Goal: Browse casually: Explore the website without a specific task or goal

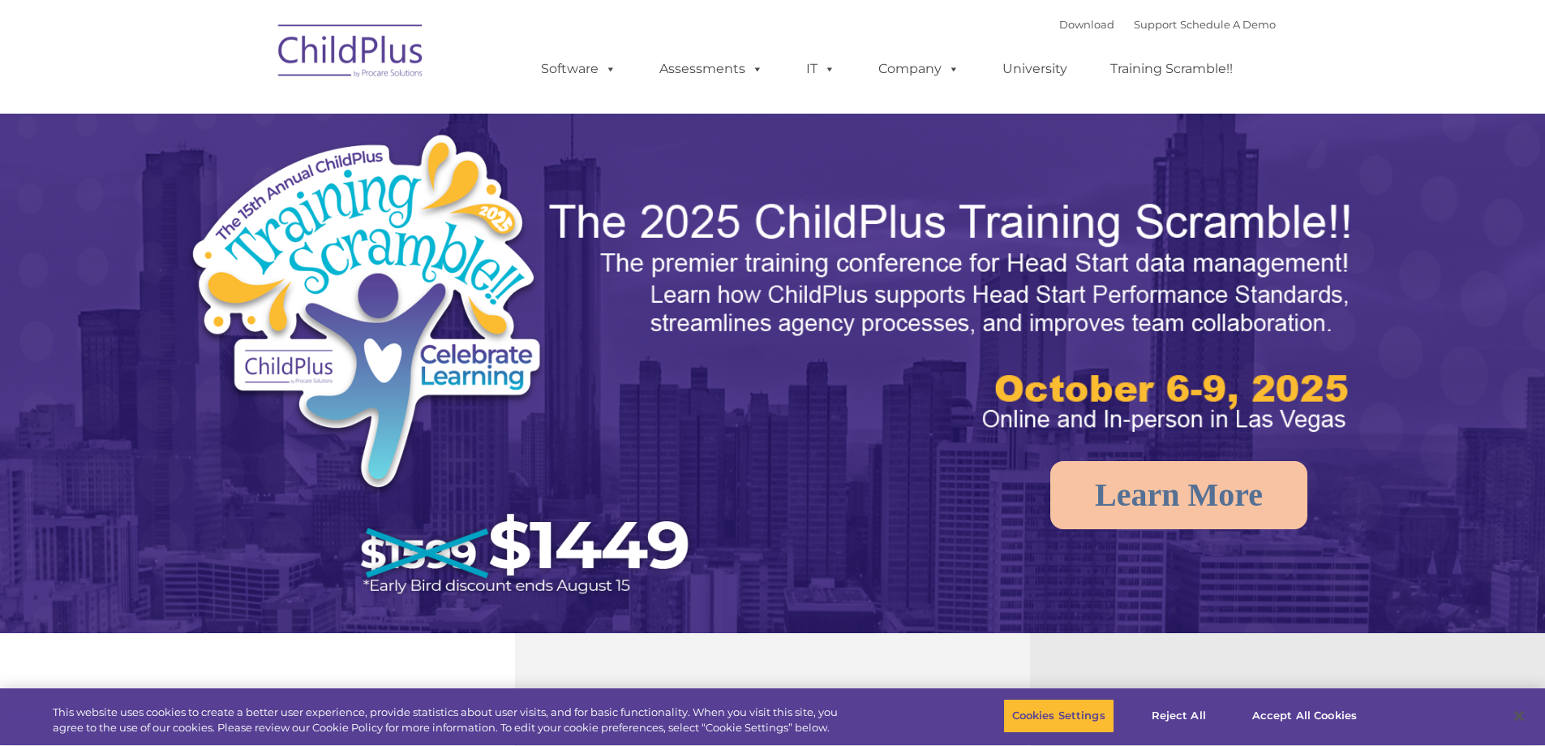
select select "MEDIUM"
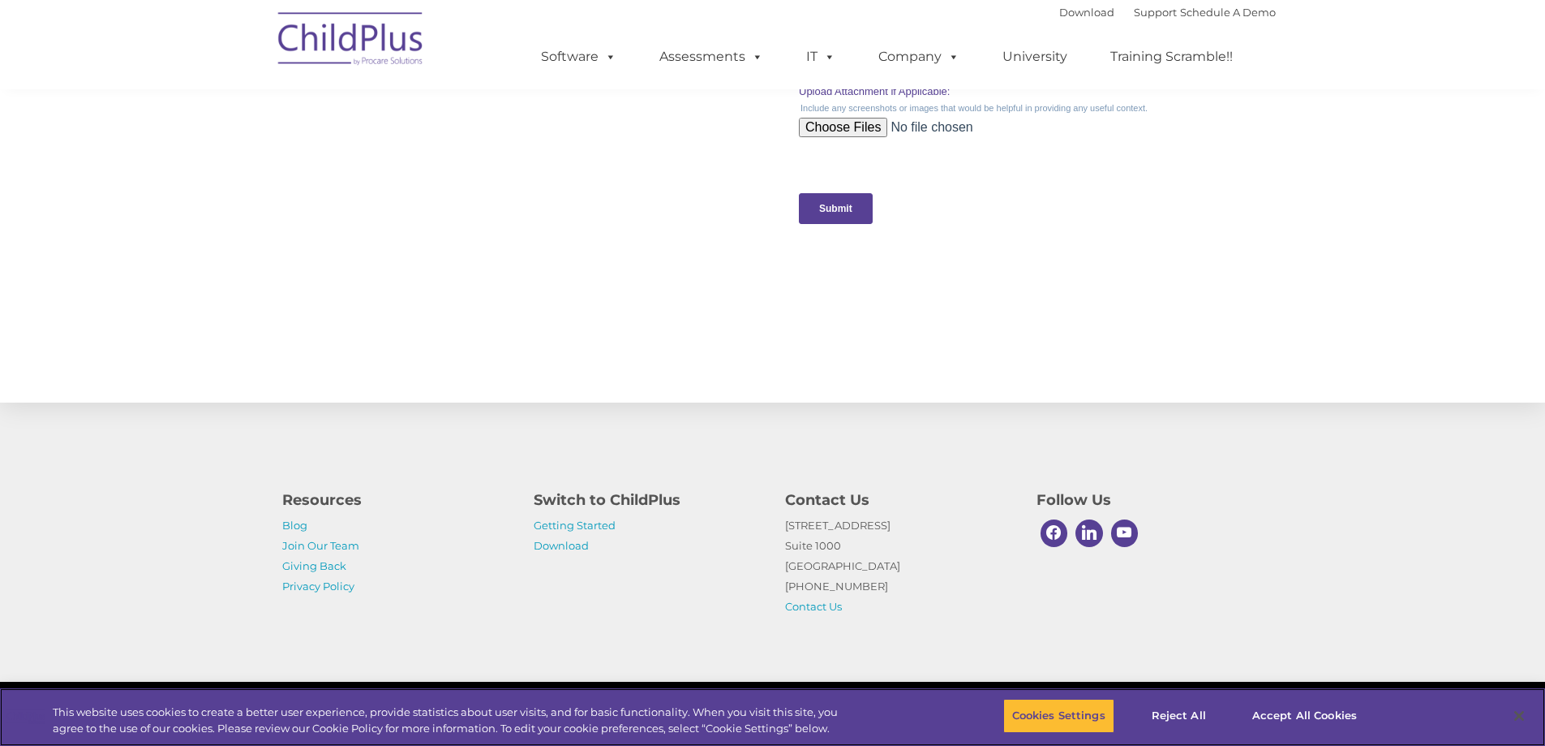
scroll to position [1585, 0]
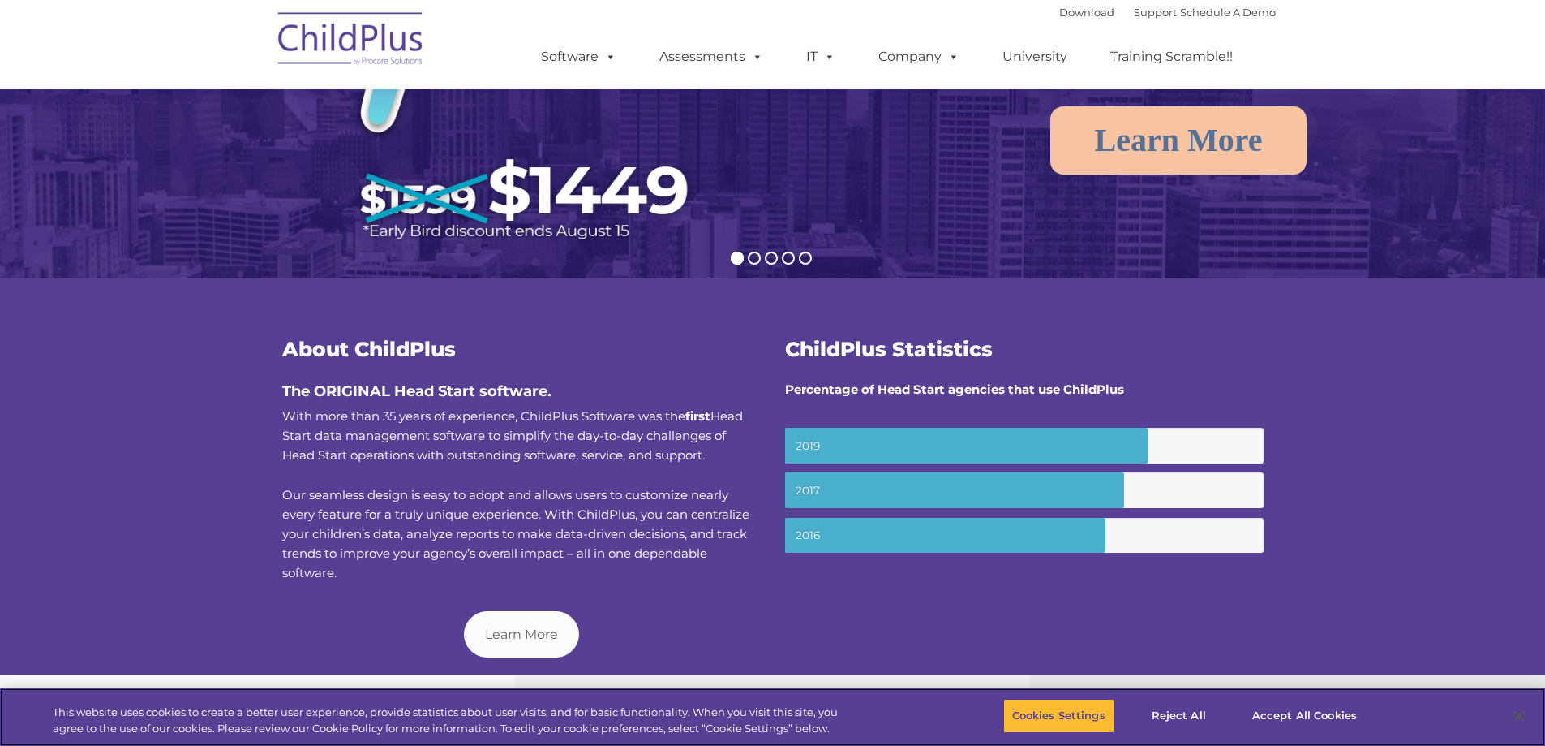
scroll to position [318, 0]
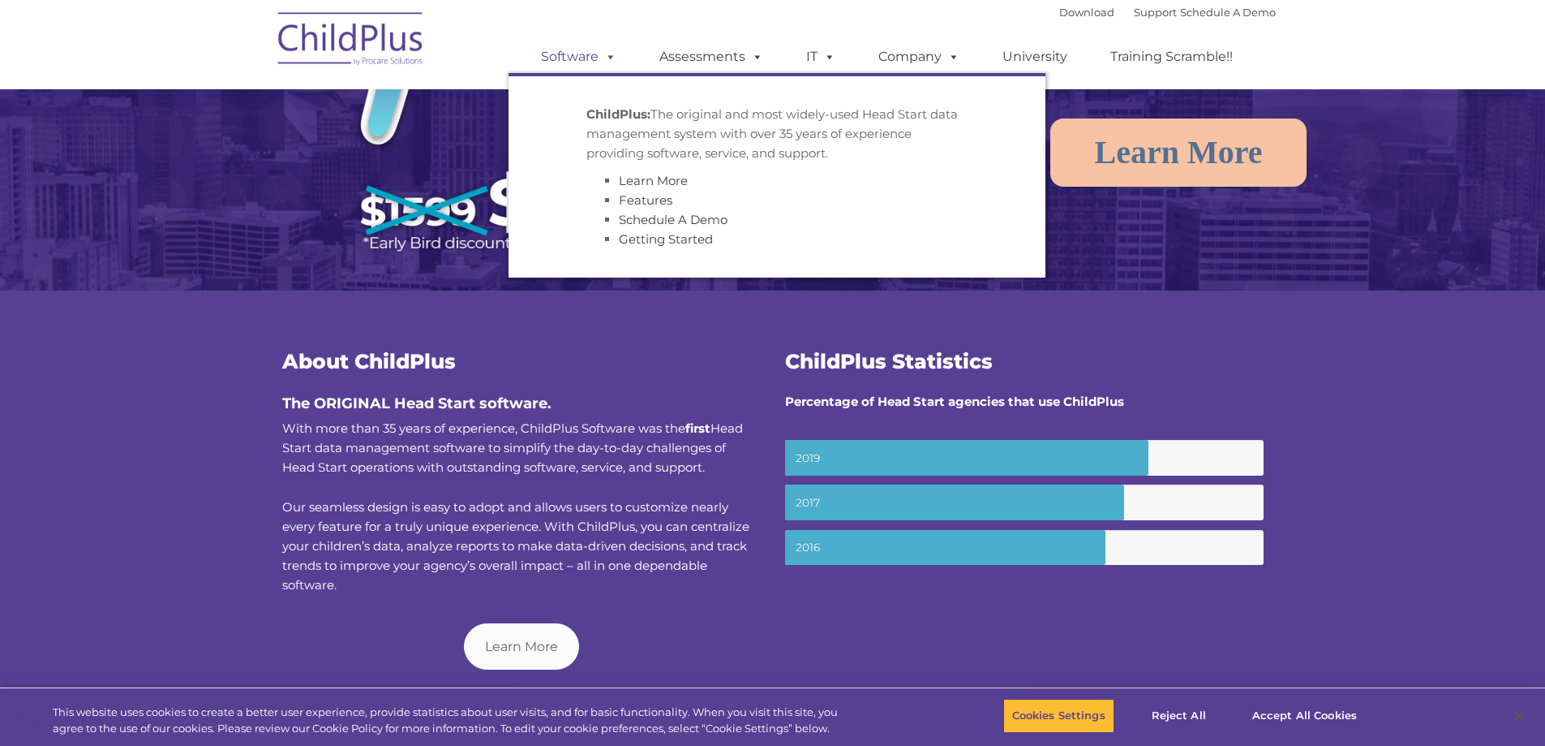
click at [600, 61] on span at bounding box center [608, 56] width 18 height 15
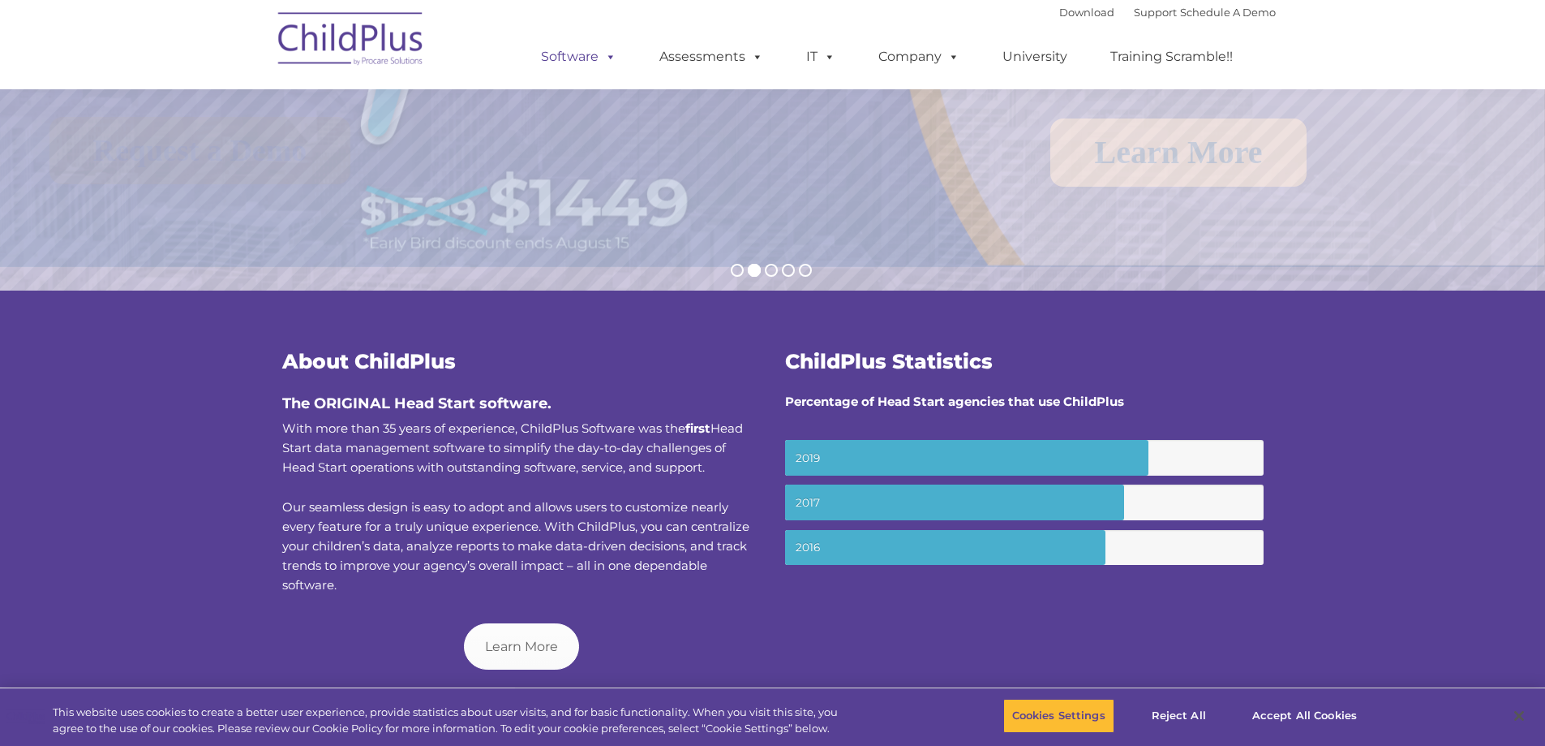
click at [600, 61] on span at bounding box center [608, 56] width 18 height 15
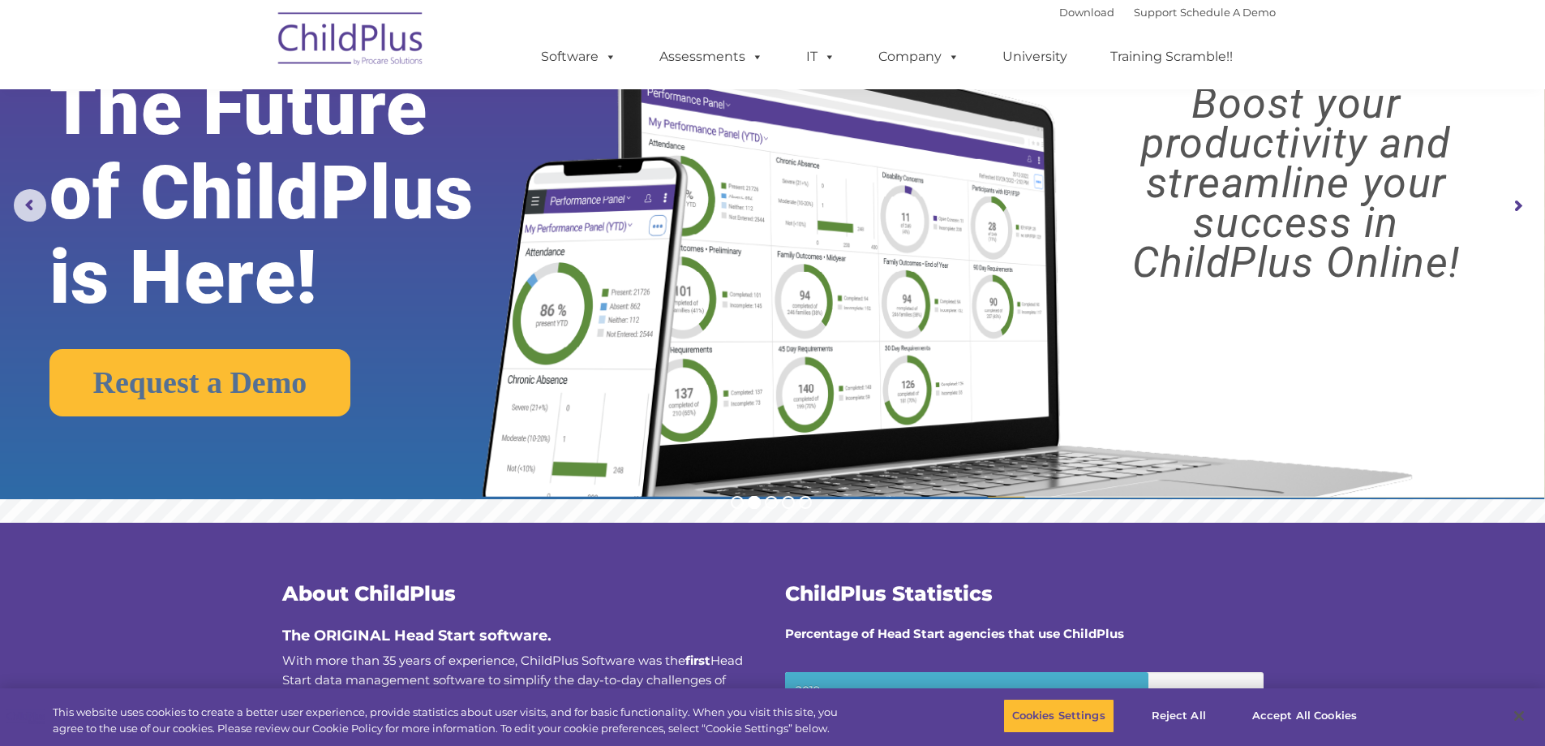
scroll to position [0, 0]
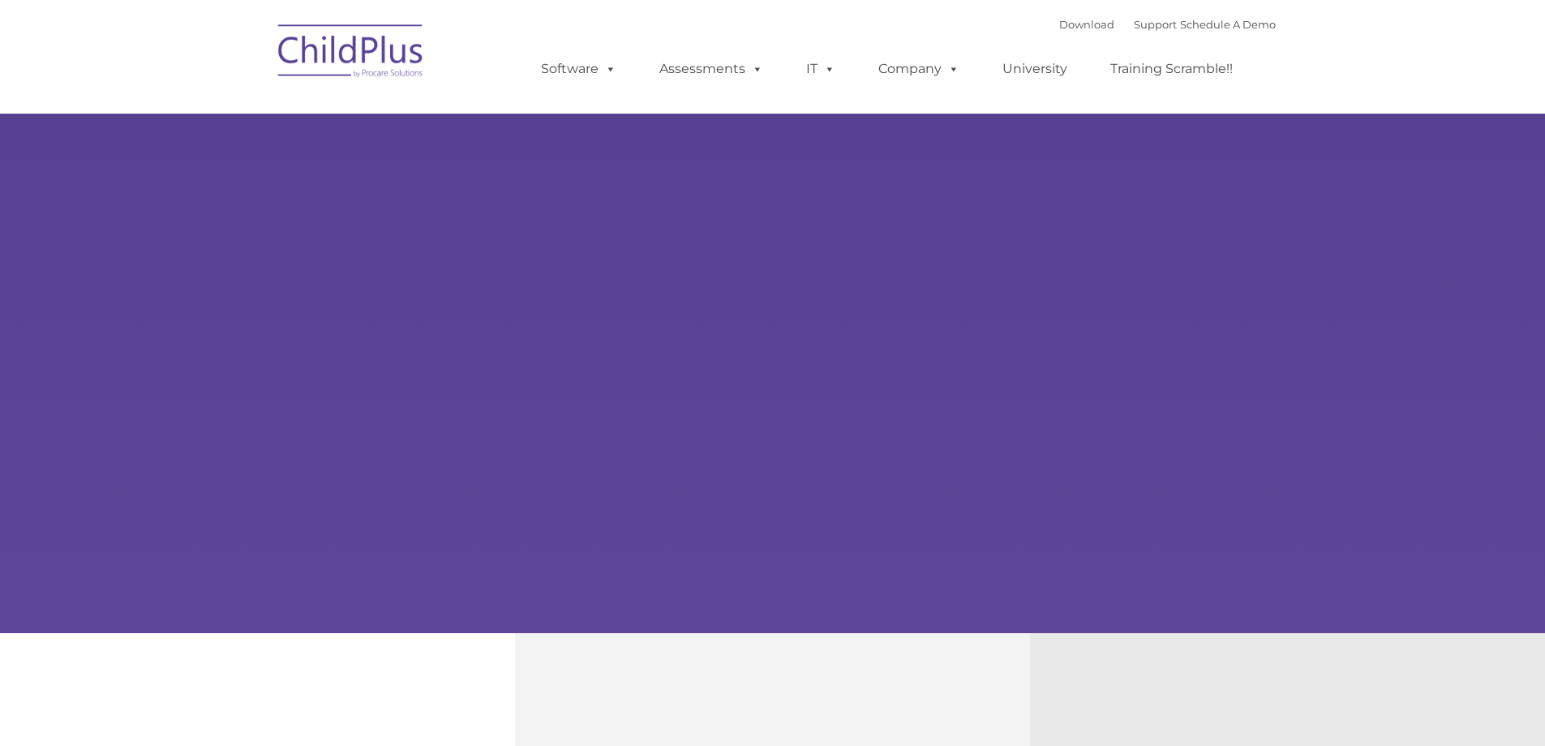
type input ""
select select "MEDIUM"
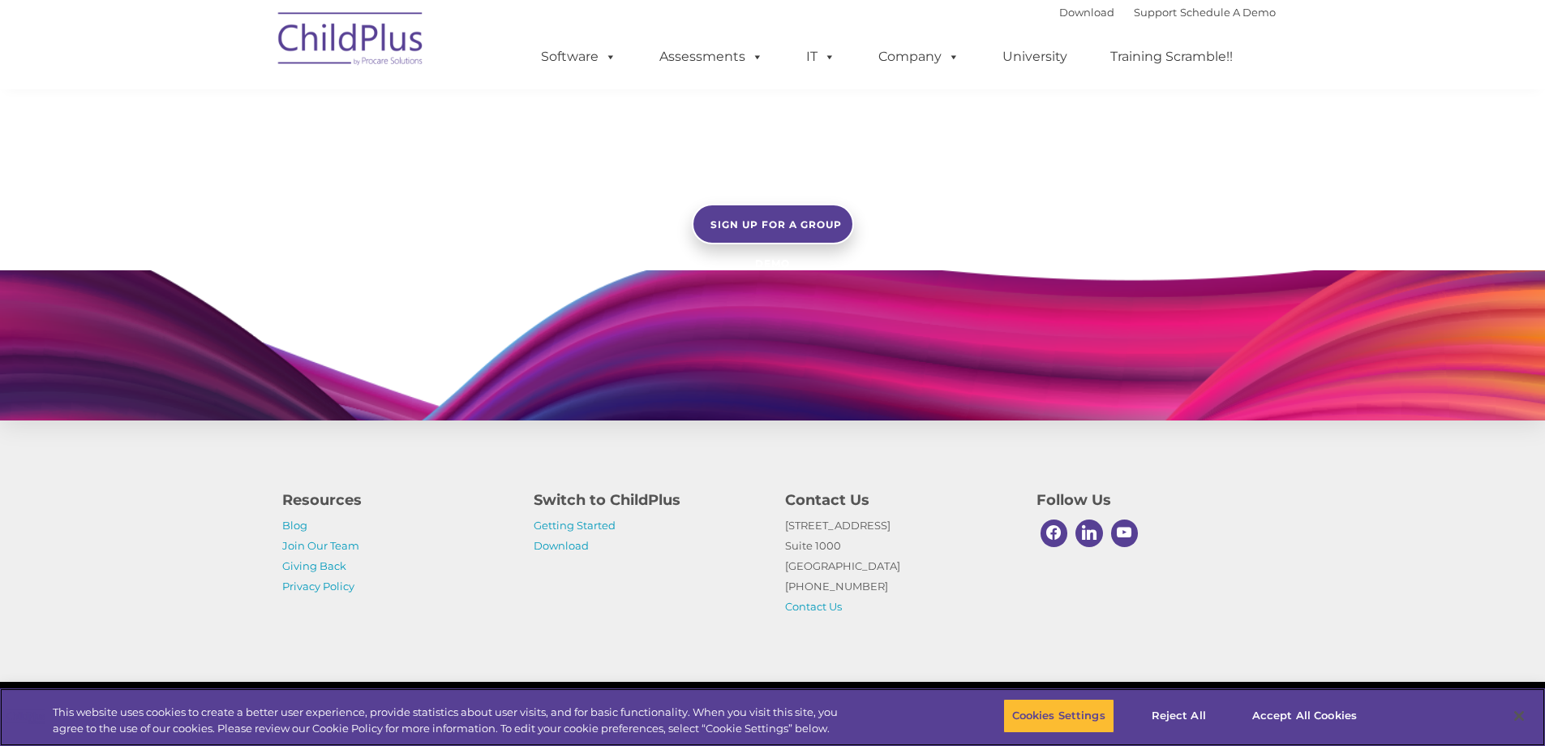
scroll to position [1403, 0]
